Goal: Transaction & Acquisition: Subscribe to service/newsletter

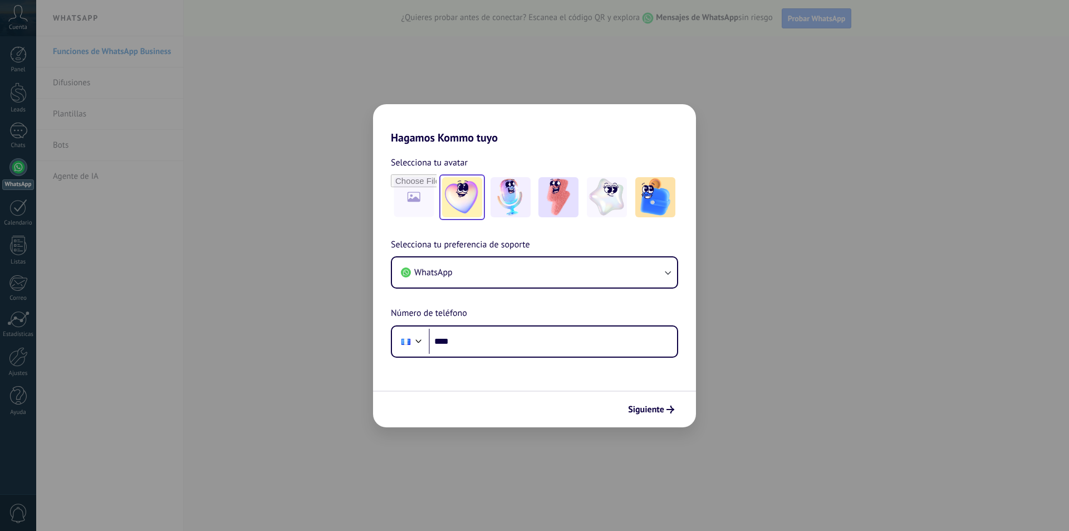
click at [467, 192] on img at bounding box center [462, 197] width 40 height 40
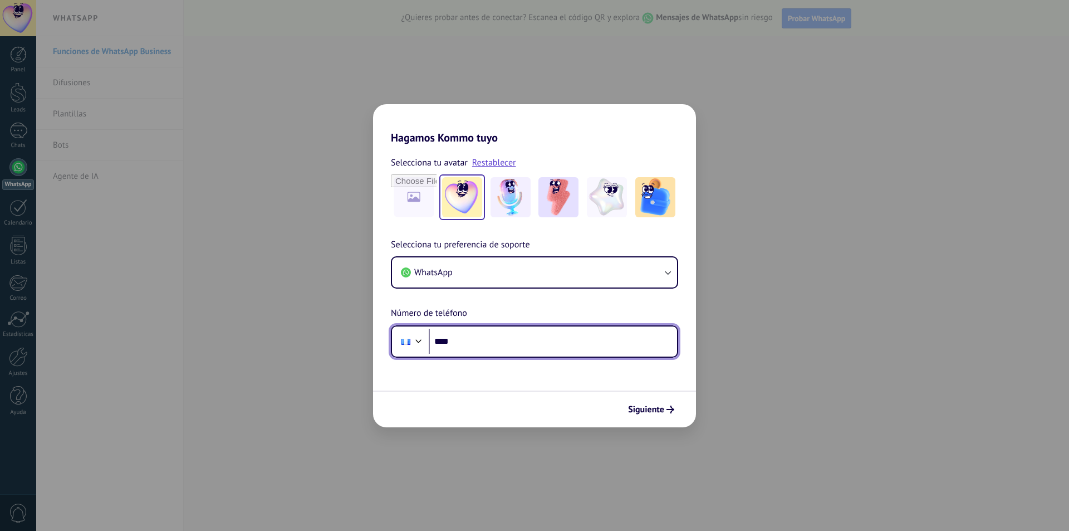
click at [483, 337] on input "****" at bounding box center [553, 342] width 248 height 26
type input "**********"
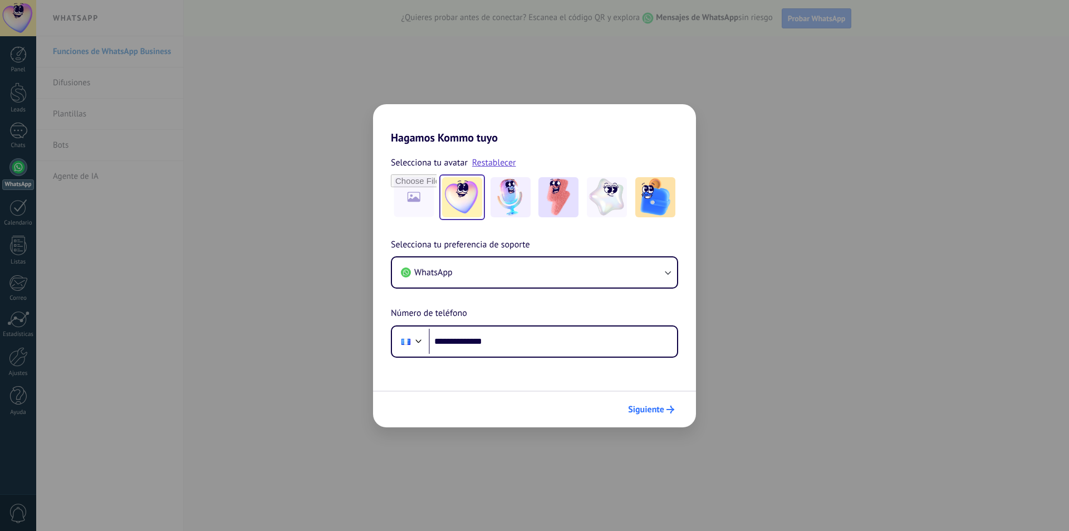
click at [632, 402] on button "Siguiente" at bounding box center [651, 409] width 56 height 19
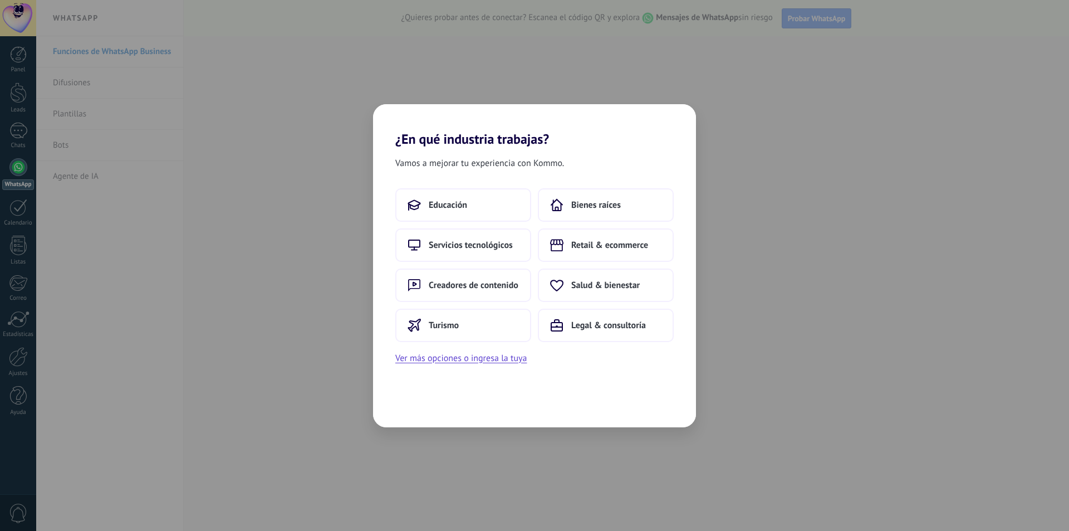
click at [277, 203] on div "¿En qué industria trabajas? Vamos a mejorar tu experiencia con Kommo. Educación…" at bounding box center [534, 265] width 1069 height 531
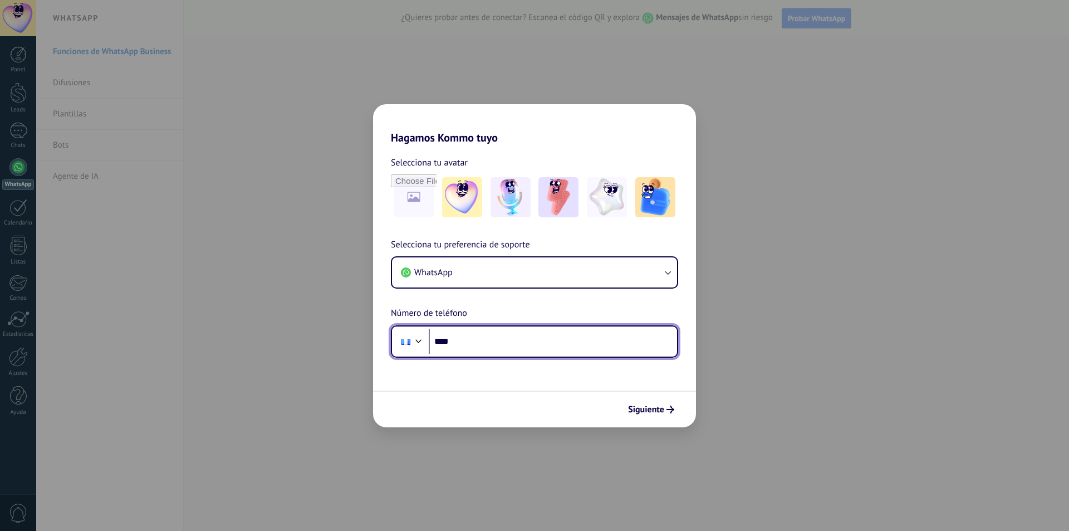
click at [521, 341] on input "****" at bounding box center [553, 342] width 248 height 26
type input "**********"
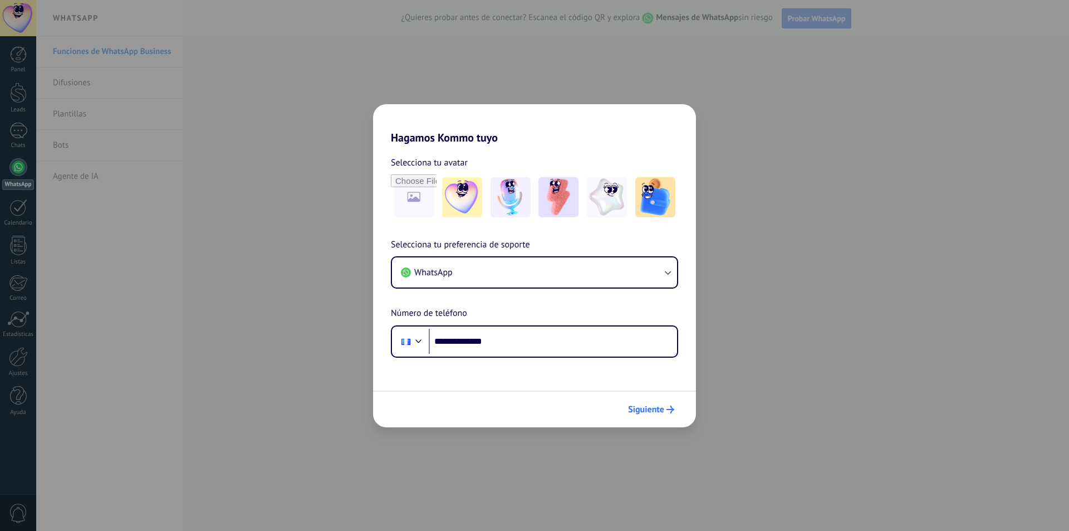
click at [649, 405] on span "Siguiente" at bounding box center [646, 409] width 36 height 8
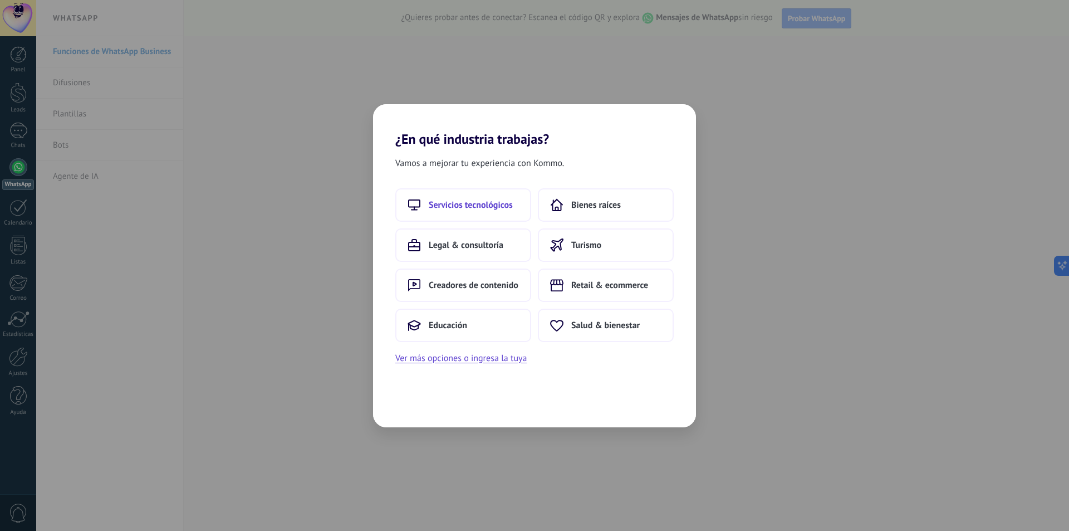
click at [491, 212] on button "Servicios tecnológicos" at bounding box center [463, 204] width 136 height 33
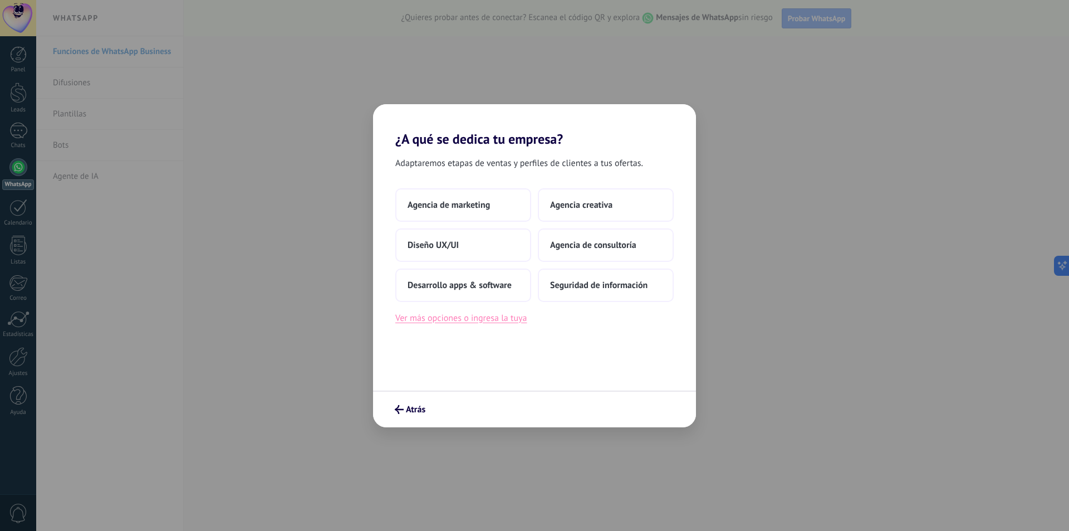
click at [512, 321] on button "Ver más opciones o ingresa la tuya" at bounding box center [460, 318] width 131 height 14
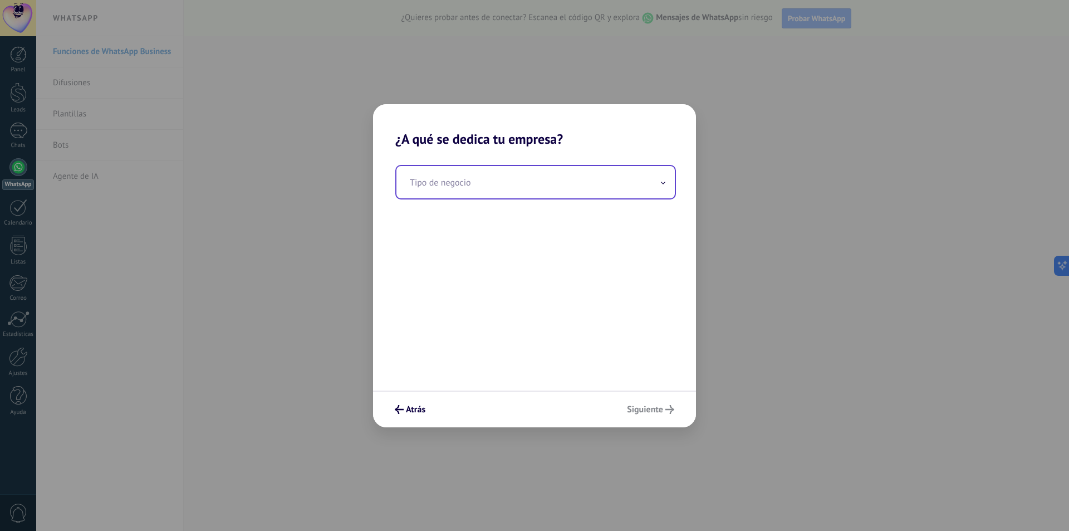
click at [497, 191] on input "text" at bounding box center [536, 182] width 278 height 32
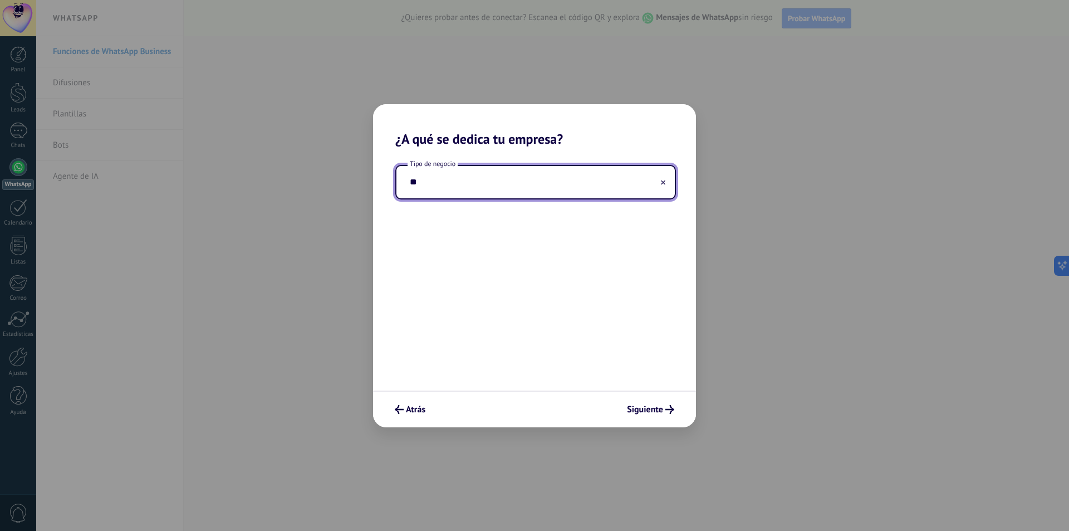
type input "*"
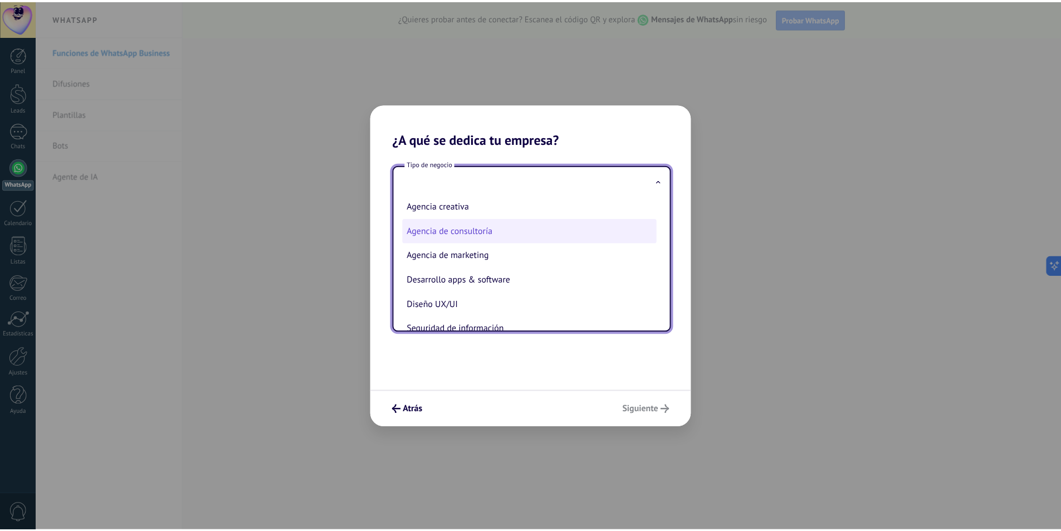
scroll to position [26, 0]
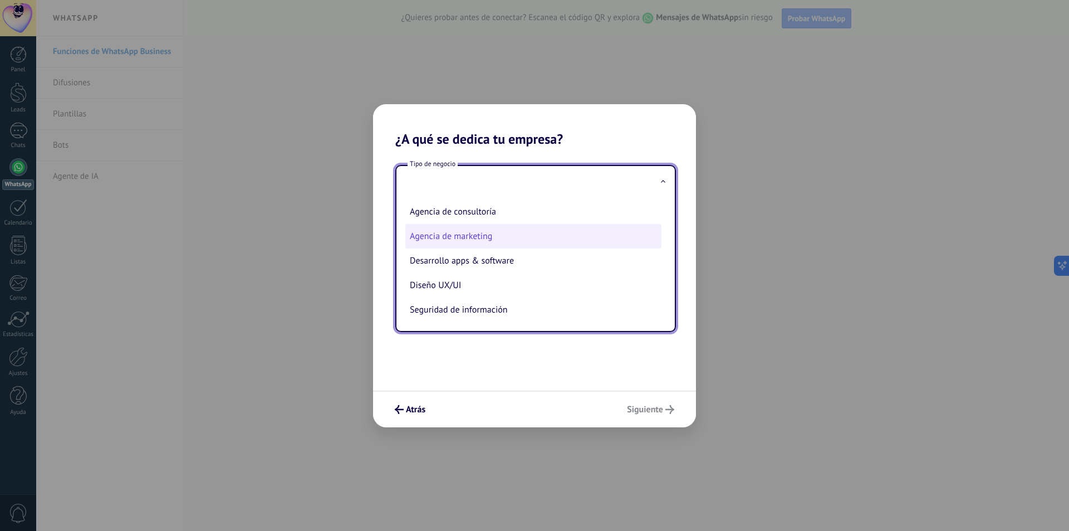
click at [501, 231] on li "Agencia de marketing" at bounding box center [533, 236] width 256 height 25
type input "**********"
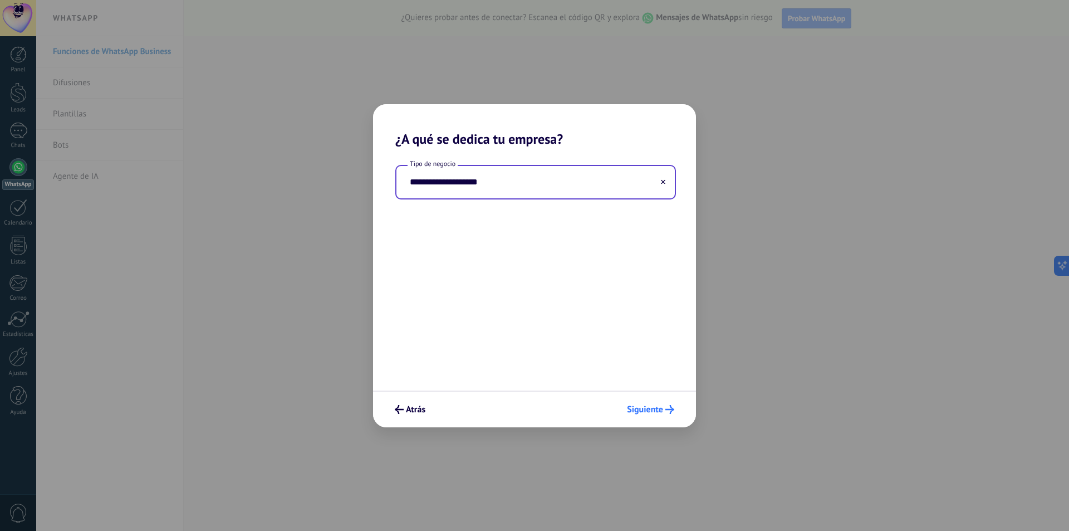
click at [642, 408] on span "Siguiente" at bounding box center [645, 409] width 36 height 8
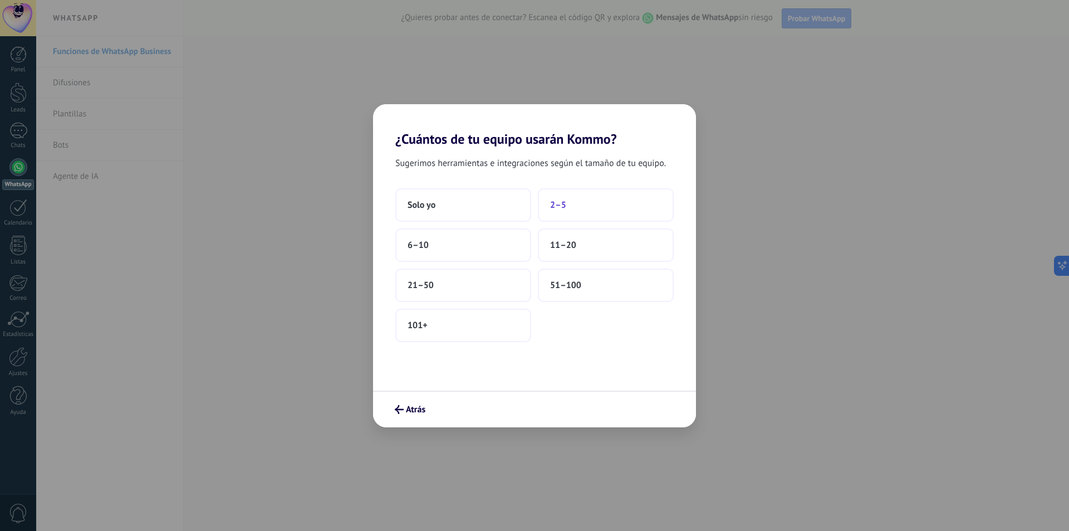
click at [588, 195] on button "2–5" at bounding box center [606, 204] width 136 height 33
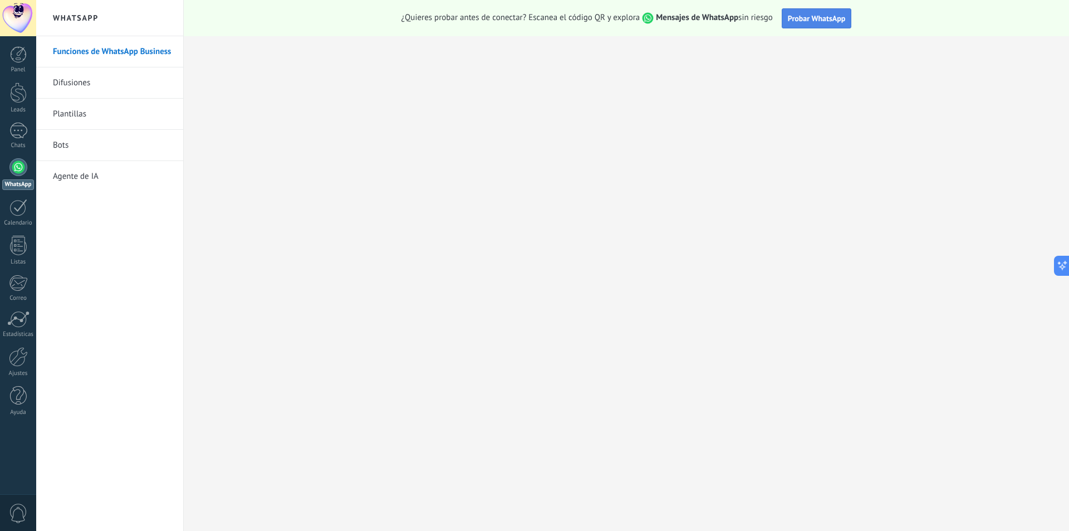
click at [802, 10] on button "Probar WhatsApp" at bounding box center [817, 18] width 70 height 20
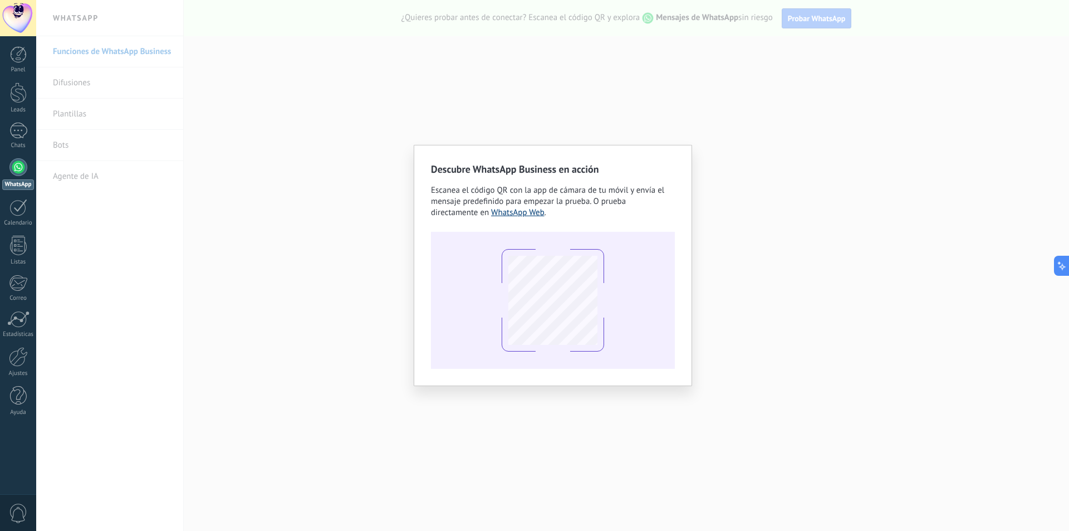
click at [532, 216] on link "WhatsApp Web" at bounding box center [517, 212] width 53 height 11
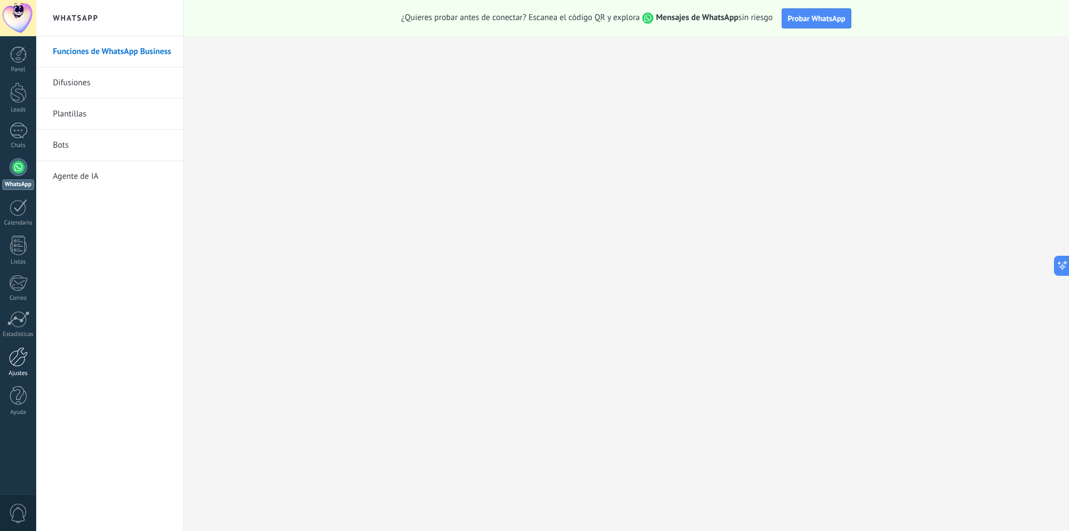
click at [22, 370] on div "Ajustes" at bounding box center [18, 373] width 32 height 7
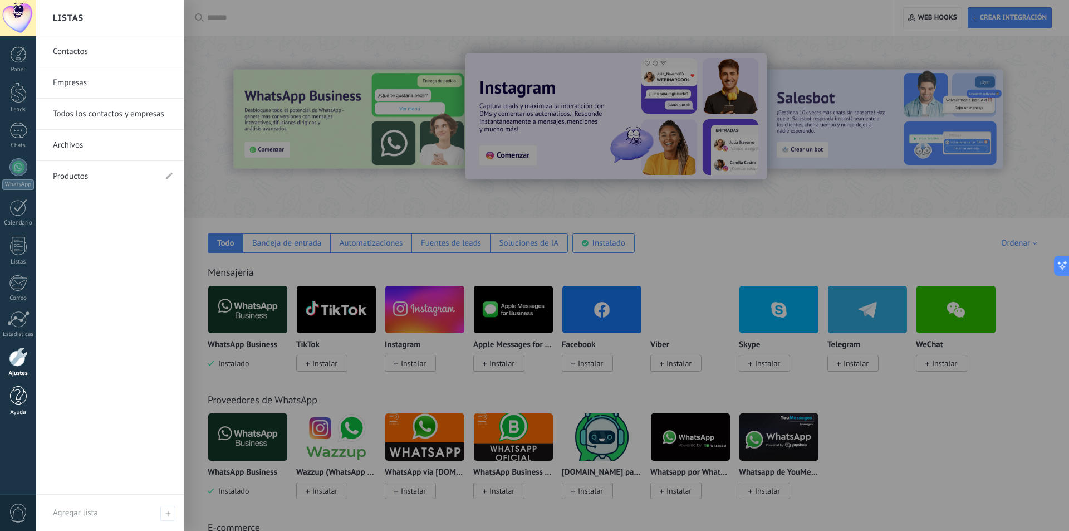
click at [18, 405] on div at bounding box center [18, 395] width 17 height 19
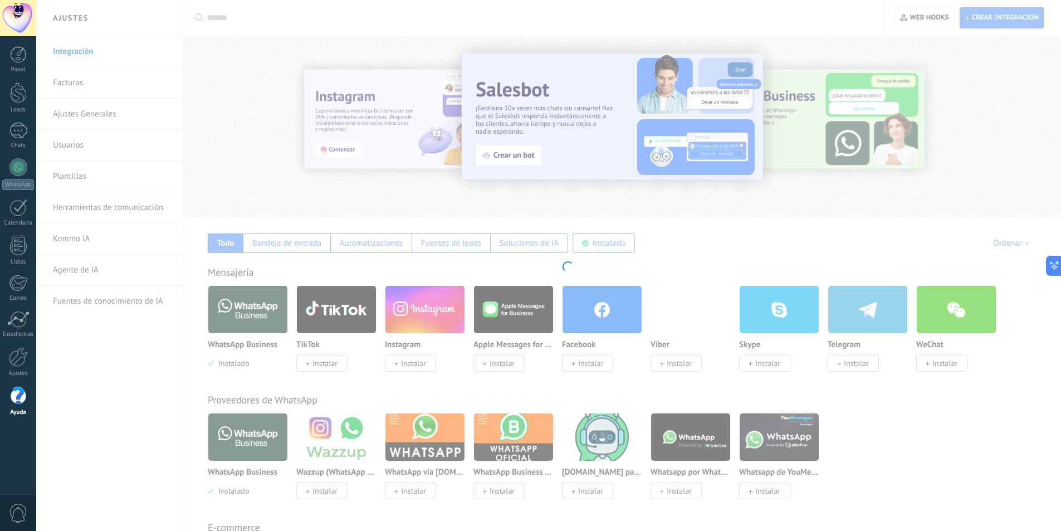
click at [18, 405] on div at bounding box center [18, 395] width 17 height 19
click at [81, 80] on body ".abccls-1,.abccls-2{fill-rule:evenodd}.abccls-2{fill:#fff} .abfcls-1{fill:none}…" at bounding box center [530, 265] width 1061 height 531
click at [70, 51] on body ".abccls-1,.abccls-2{fill-rule:evenodd}.abccls-2{fill:#fff} .abfcls-1{fill:none}…" at bounding box center [530, 265] width 1061 height 531
click at [674, 227] on body ".abccls-1,.abccls-2{fill-rule:evenodd}.abccls-2{fill:#fff} .abfcls-1{fill:none}…" at bounding box center [530, 265] width 1061 height 531
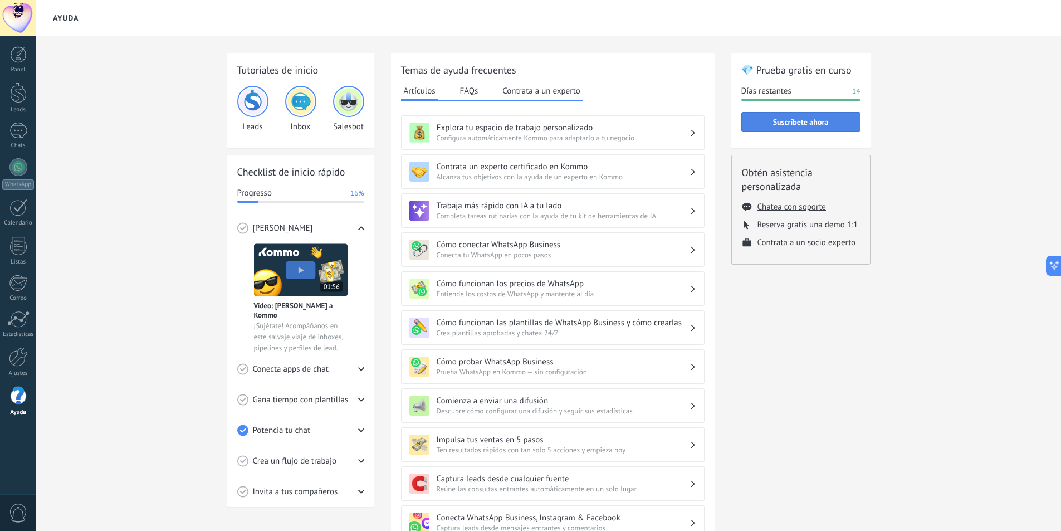
click at [801, 131] on button "Suscríbete ahora" at bounding box center [800, 122] width 119 height 20
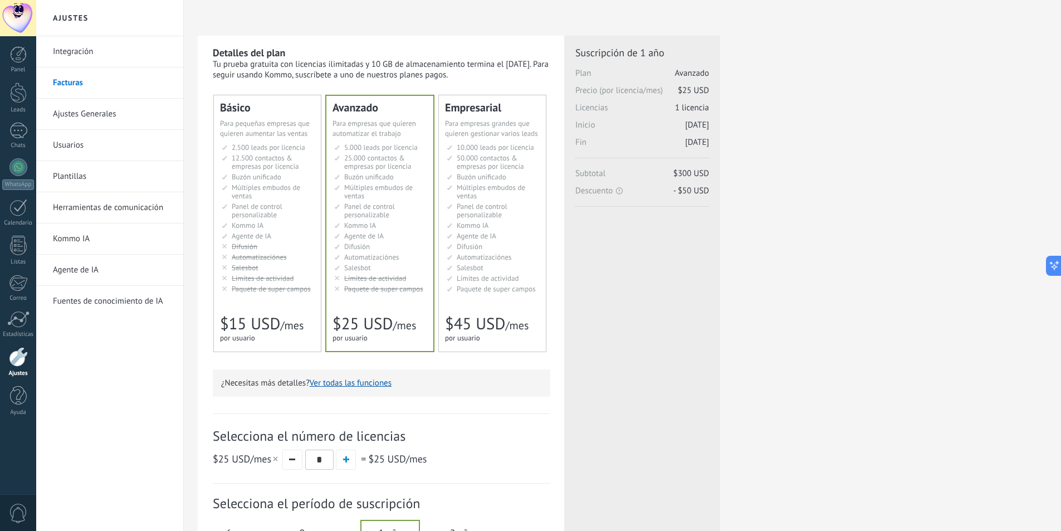
click at [275, 183] on span "Múltiples embudos de ventas" at bounding box center [266, 192] width 69 height 18
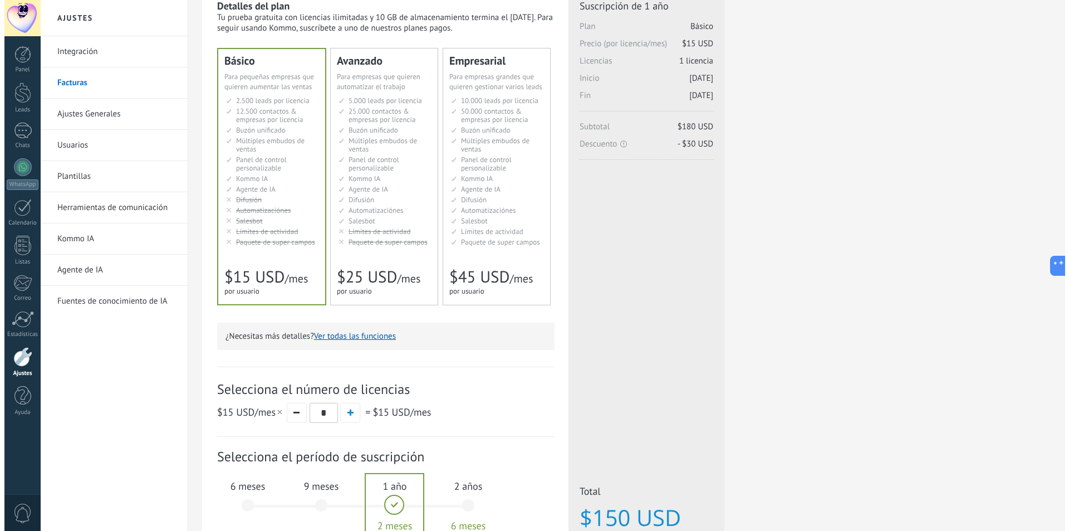
scroll to position [167, 0]
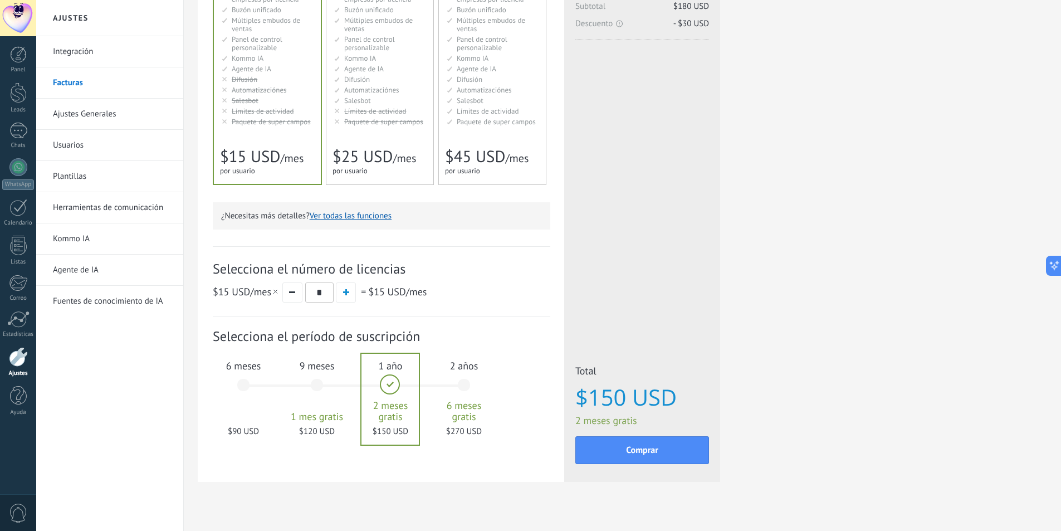
click at [245, 379] on div "6 meses $90 USD" at bounding box center [243, 390] width 60 height 79
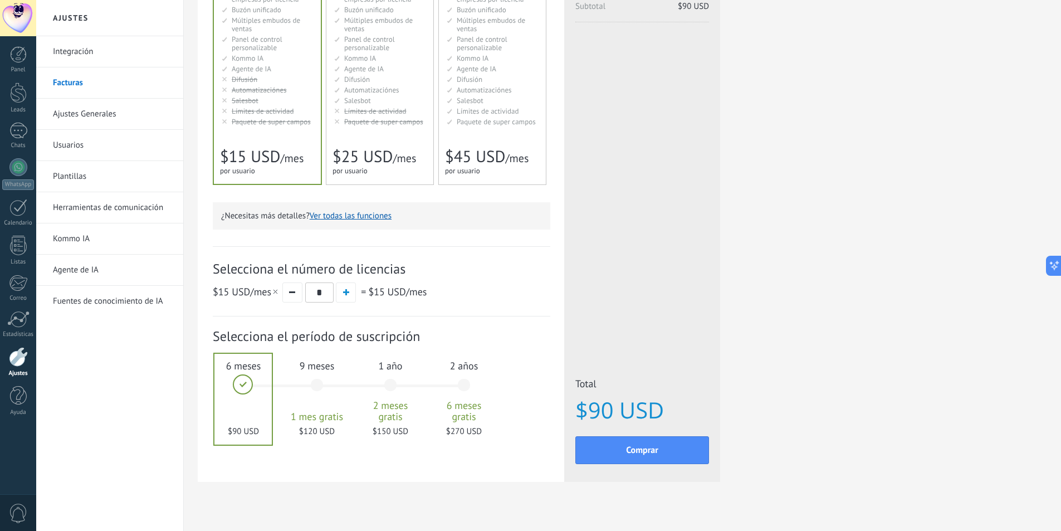
click at [356, 214] on button "Ver todas las funciones" at bounding box center [351, 216] width 82 height 11
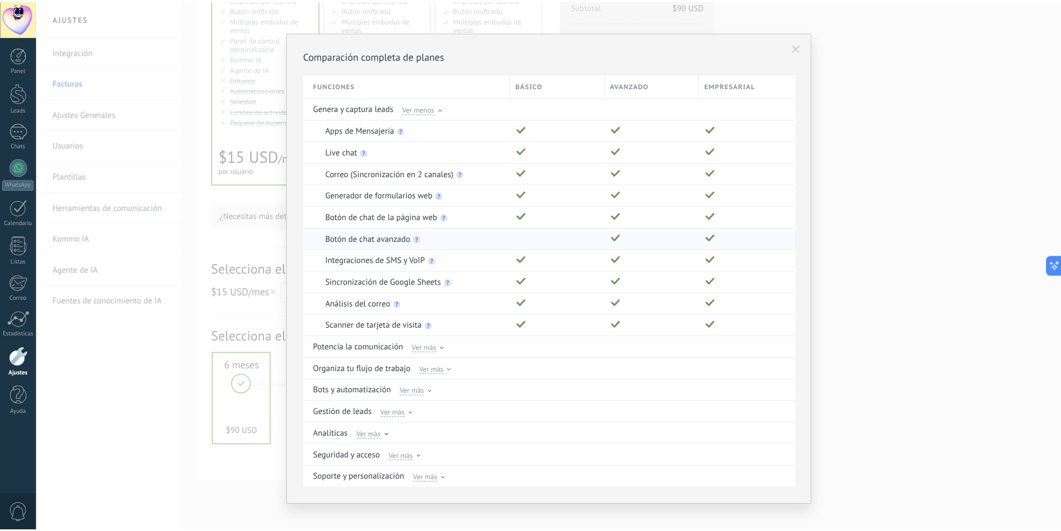
scroll to position [0, 0]
click at [799, 51] on use at bounding box center [802, 52] width 8 height 8
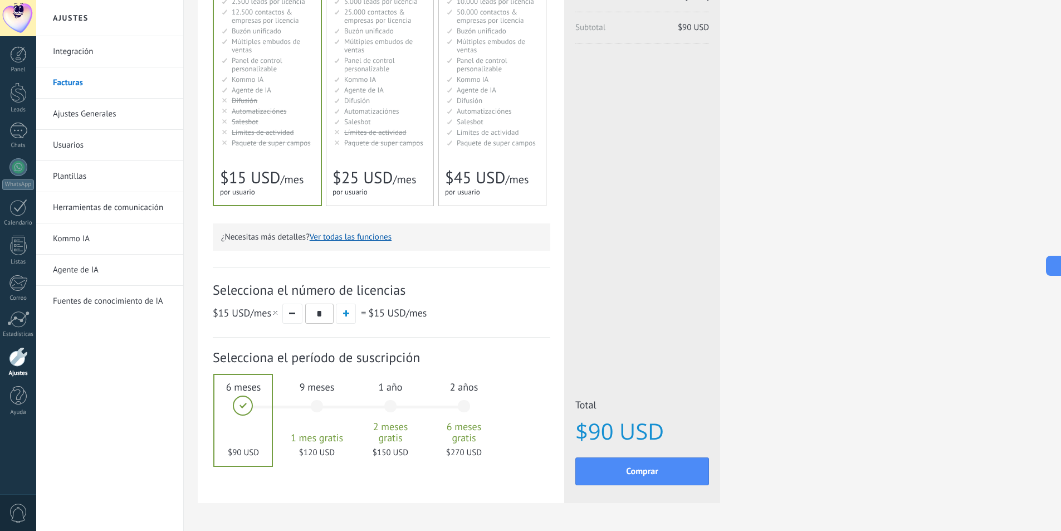
scroll to position [183, 0]
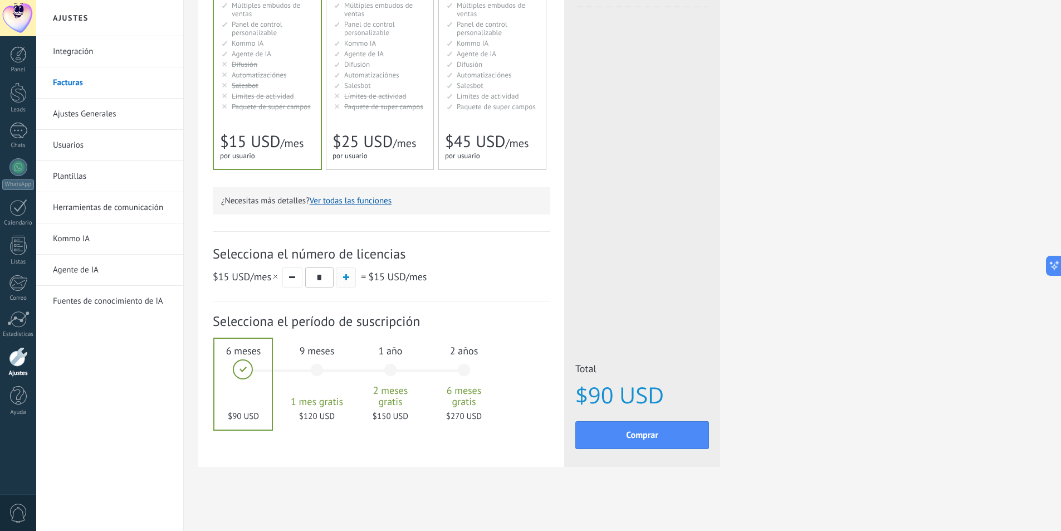
click at [347, 285] on button "button" at bounding box center [346, 277] width 20 height 20
click at [291, 278] on button "button" at bounding box center [292, 277] width 20 height 20
click at [338, 279] on button "button" at bounding box center [346, 277] width 20 height 20
click at [290, 276] on button "button" at bounding box center [292, 277] width 20 height 20
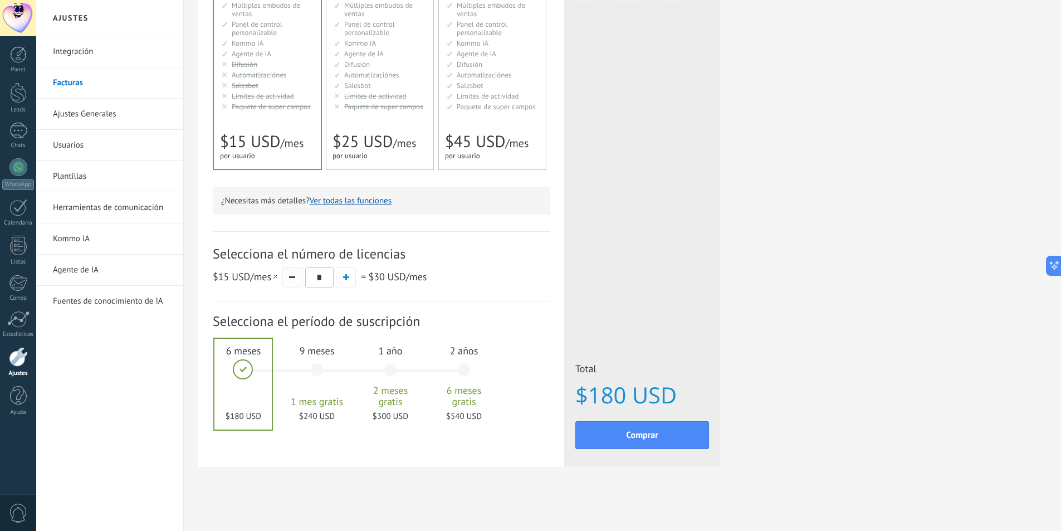
click at [290, 276] on button "button" at bounding box center [292, 277] width 20 height 20
type input "*"
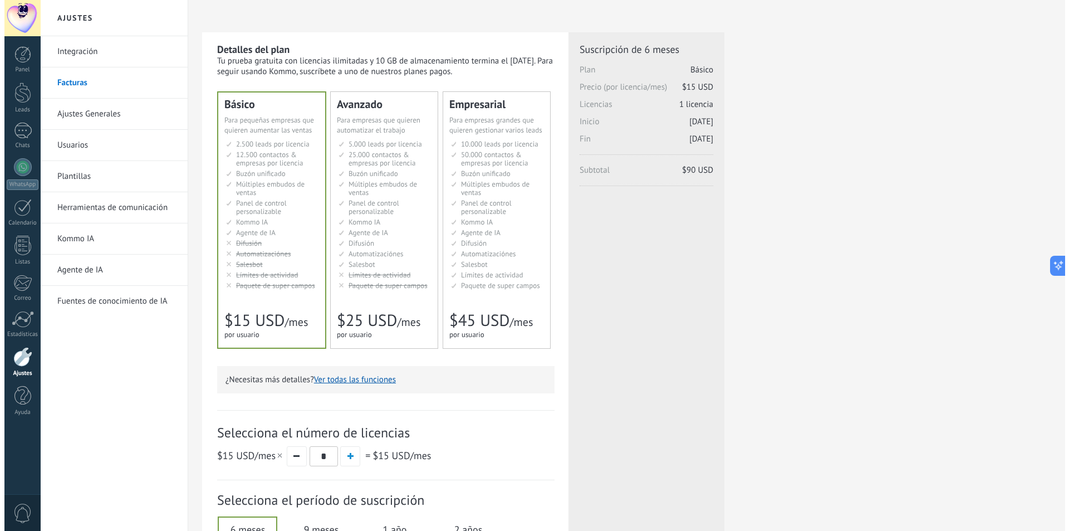
scroll to position [0, 0]
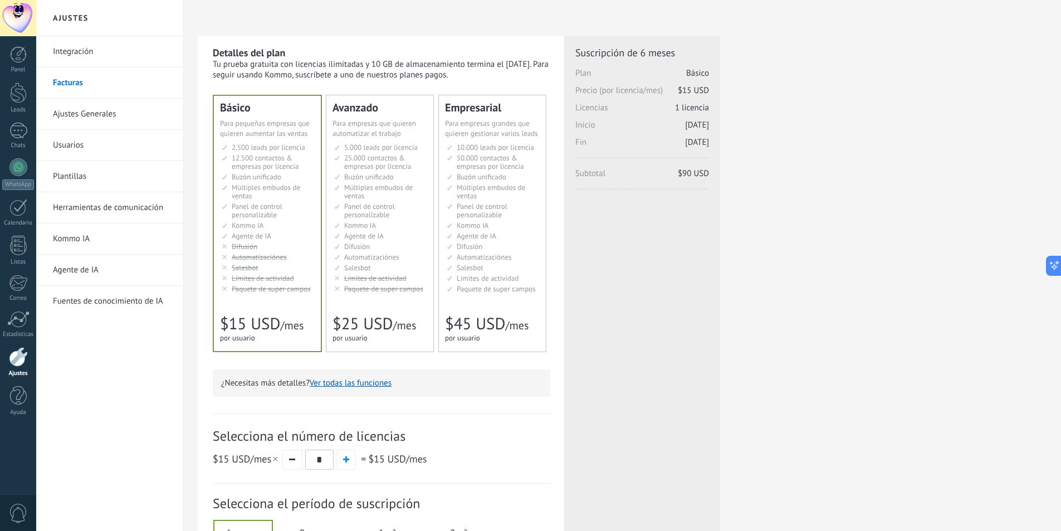
click at [121, 161] on link "Plantillas" at bounding box center [112, 176] width 119 height 31
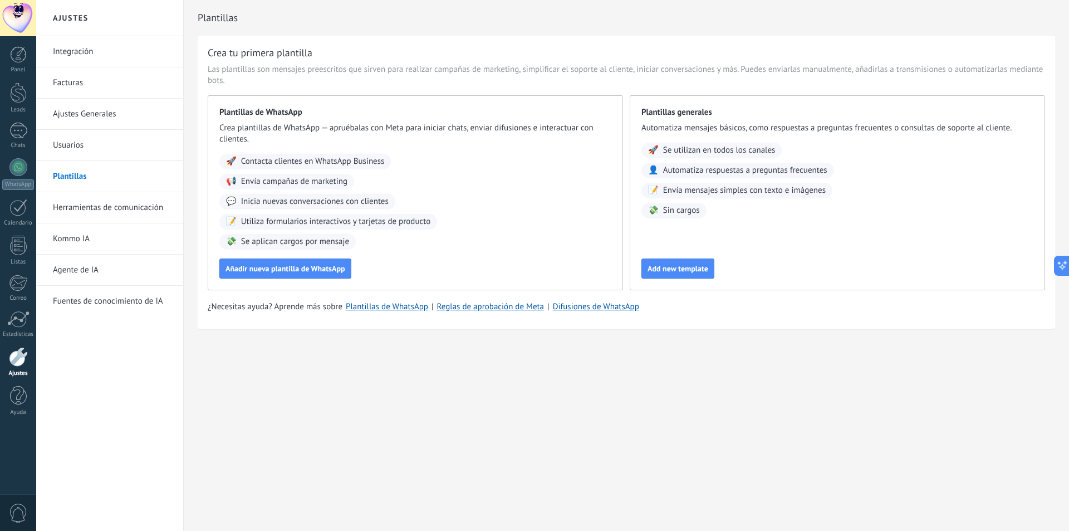
click at [119, 151] on link "Usuarios" at bounding box center [112, 145] width 119 height 31
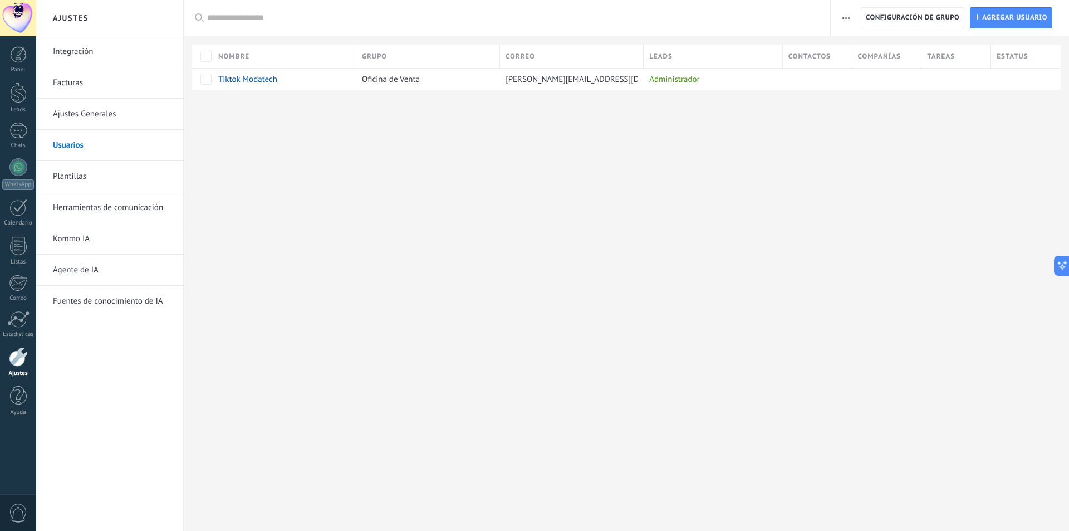
click at [966, 6] on div "Registro de autorización Lista blanca de direcciones IP Límites de actividade C…" at bounding box center [950, 18] width 238 height 36
click at [989, 17] on span "Agregar usuario" at bounding box center [1015, 18] width 65 height 20
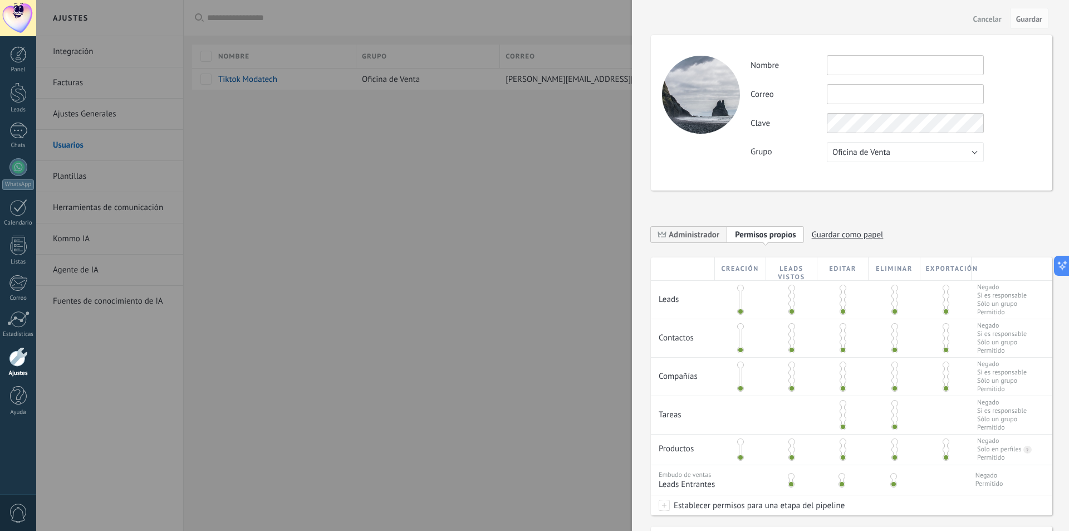
click at [972, 17] on button "Cancelar" at bounding box center [987, 18] width 37 height 18
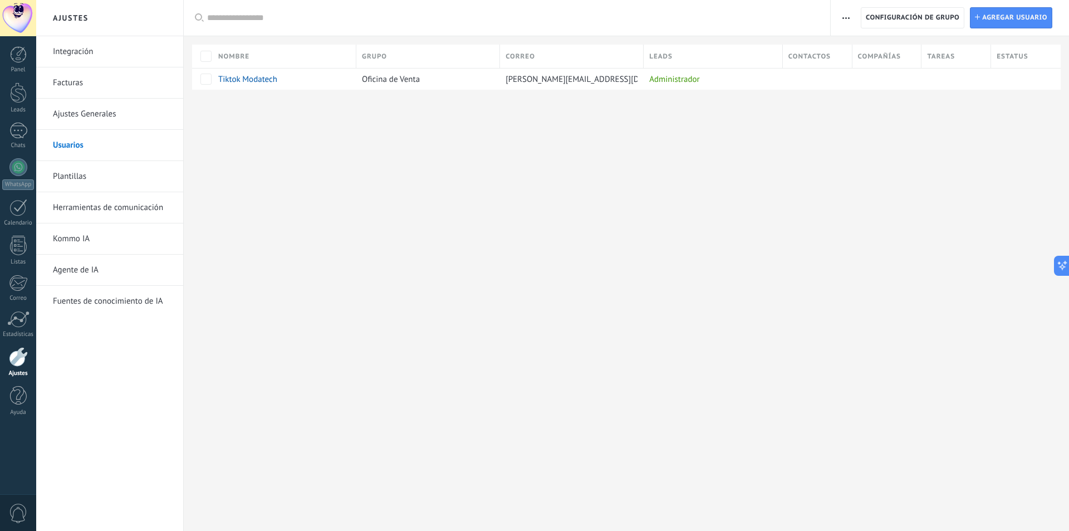
click at [72, 82] on link "Facturas" at bounding box center [112, 82] width 119 height 31
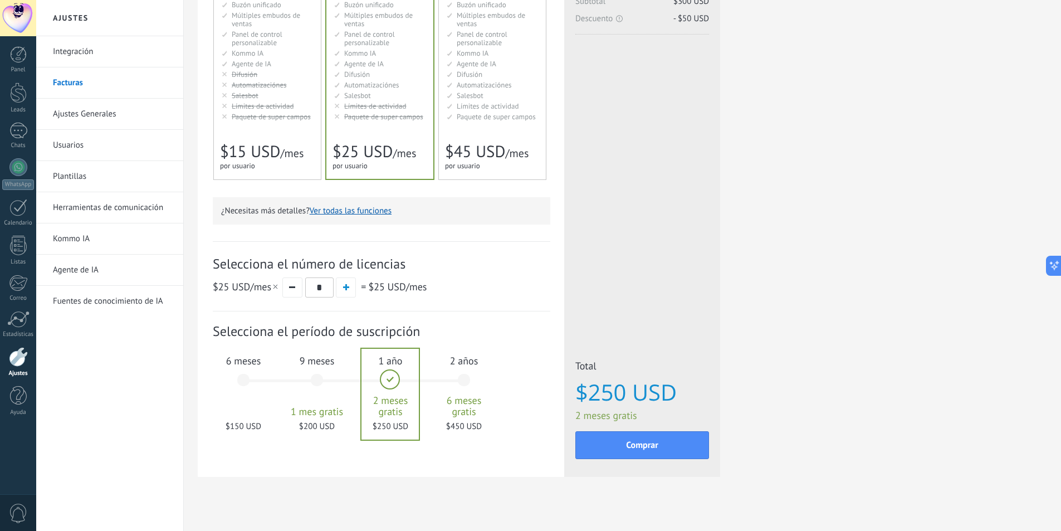
scroll to position [183, 0]
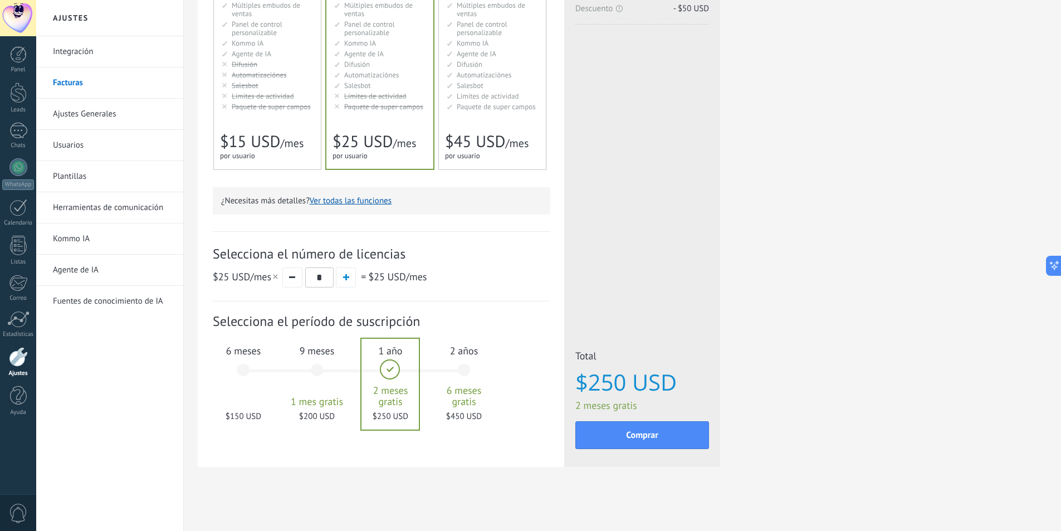
click at [266, 365] on div "6 meses $150 USD" at bounding box center [243, 375] width 60 height 79
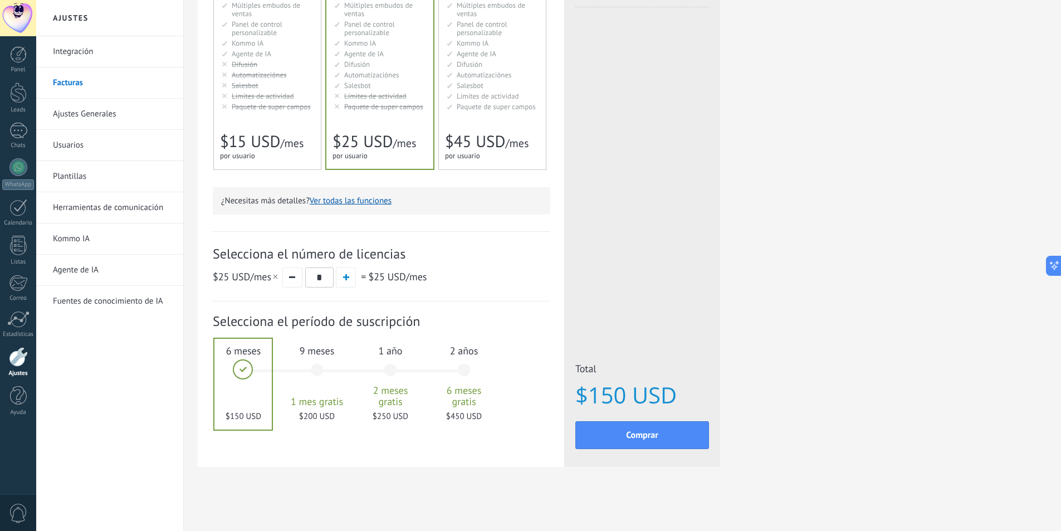
click at [259, 156] on div "for 1 user for 1 user por usuario 为1个用户 para 1 usuário untuk 1 pengguna 1 kulla…" at bounding box center [262, 155] width 84 height 11
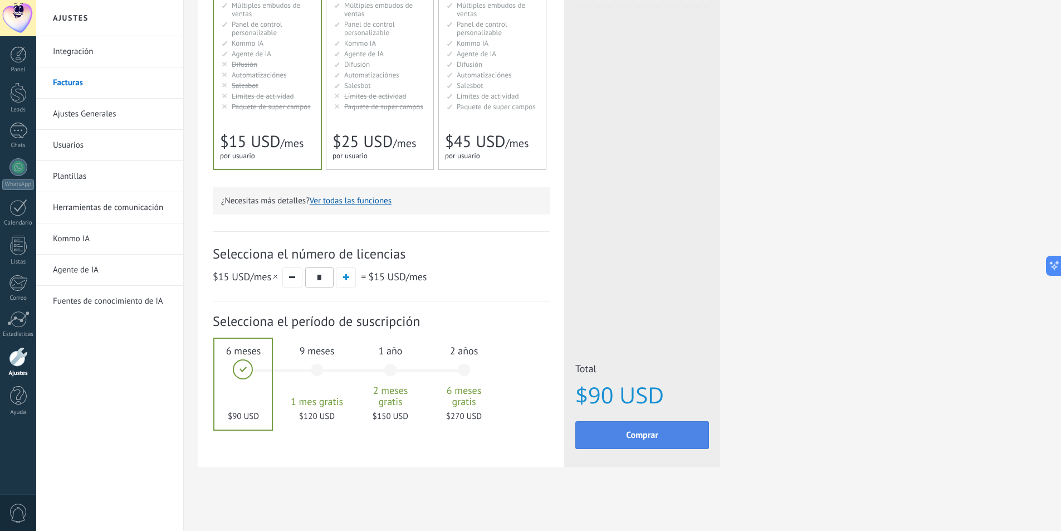
click at [655, 439] on span "Comprar" at bounding box center [642, 435] width 32 height 8
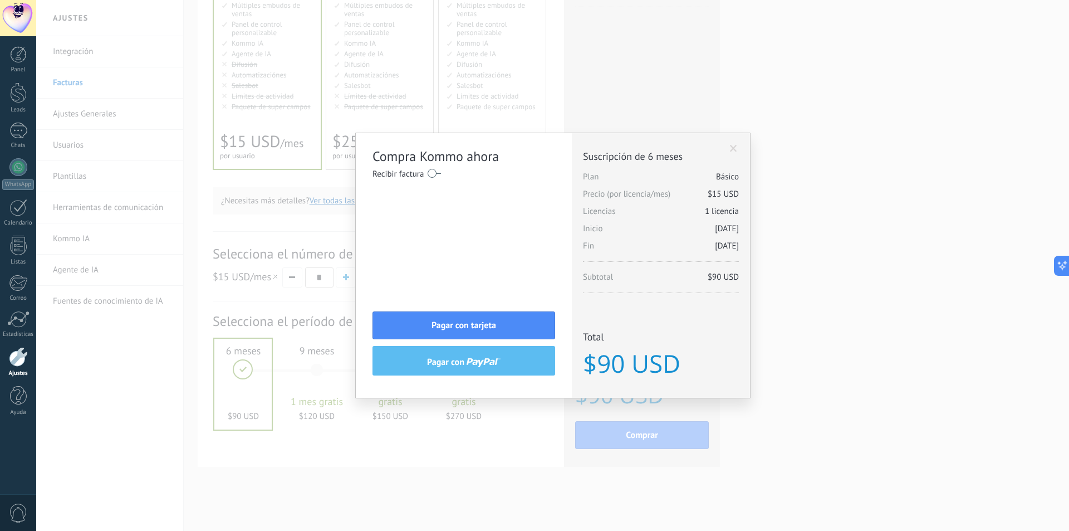
click at [740, 146] on div "Licencias adicionales Plan Básico Precio (por licencia/mes) $15 USD Nuevas lice…" at bounding box center [661, 265] width 178 height 265
click at [736, 147] on span at bounding box center [733, 149] width 7 height 8
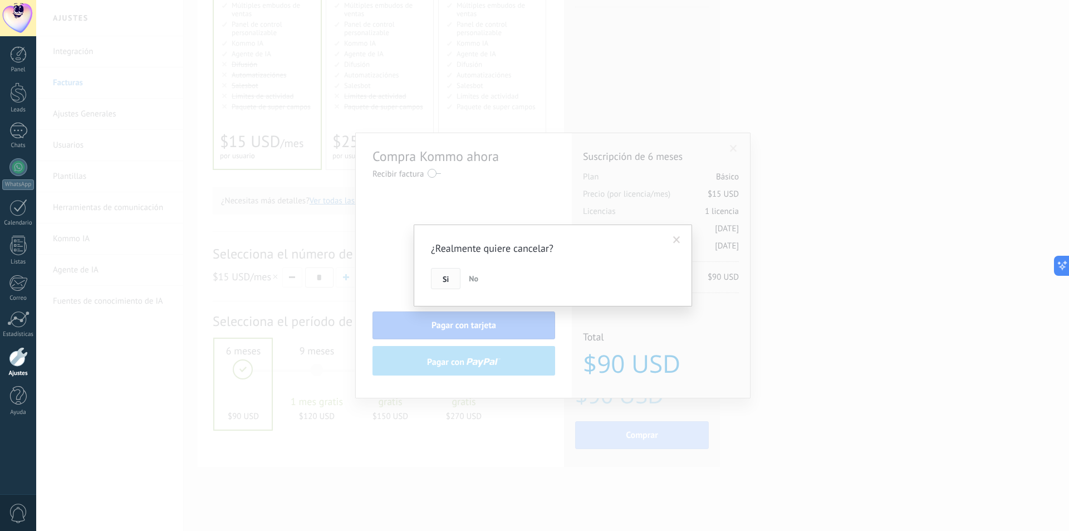
click at [448, 275] on span "Si" at bounding box center [446, 279] width 6 height 8
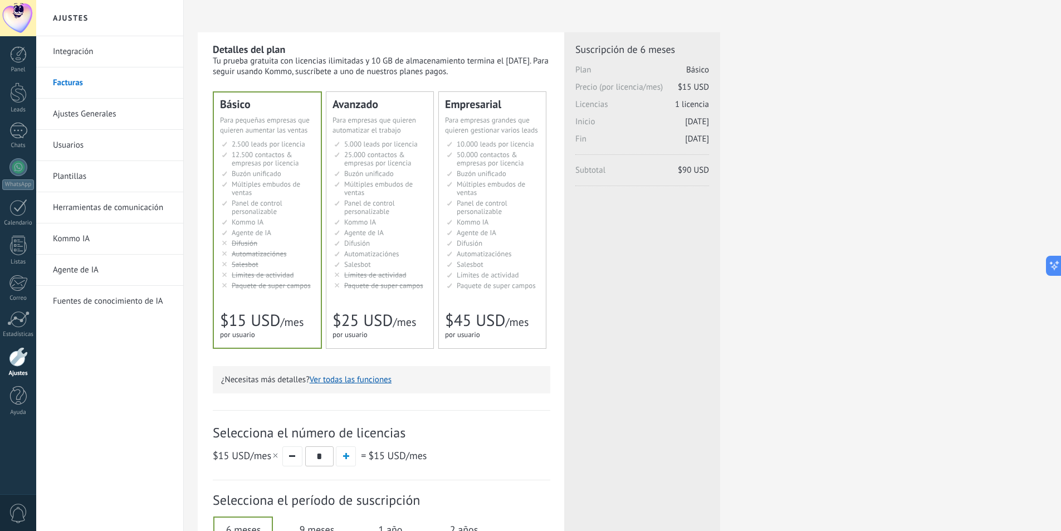
scroll to position [0, 0]
